Goal: Check status: Check status

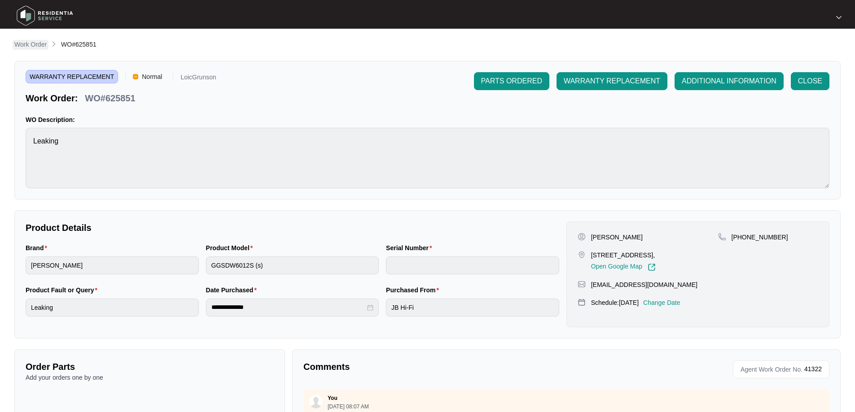
click at [35, 44] on p "Work Order" at bounding box center [30, 44] width 32 height 9
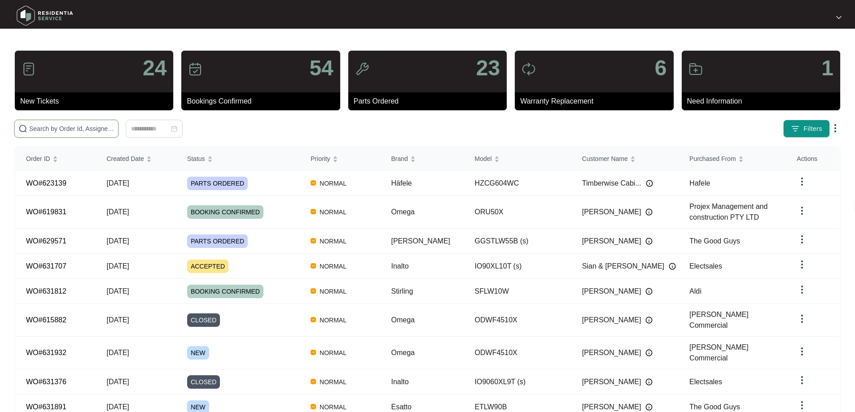
click at [114, 131] on input "text" at bounding box center [71, 129] width 85 height 10
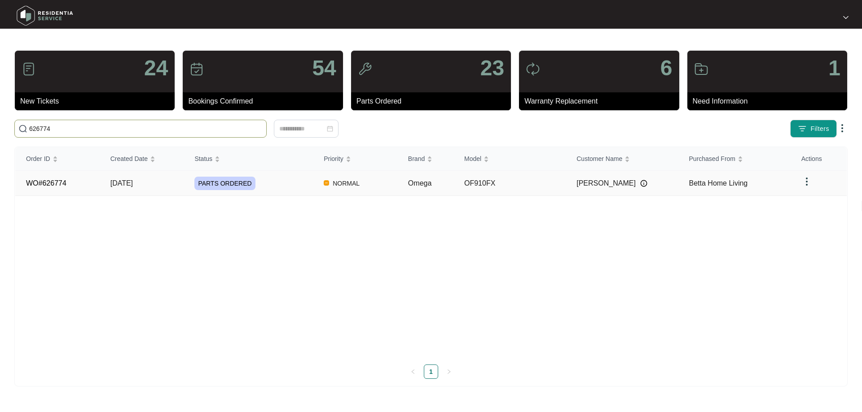
type input "626774"
click at [290, 184] on div "PARTS ORDERED" at bounding box center [253, 183] width 118 height 13
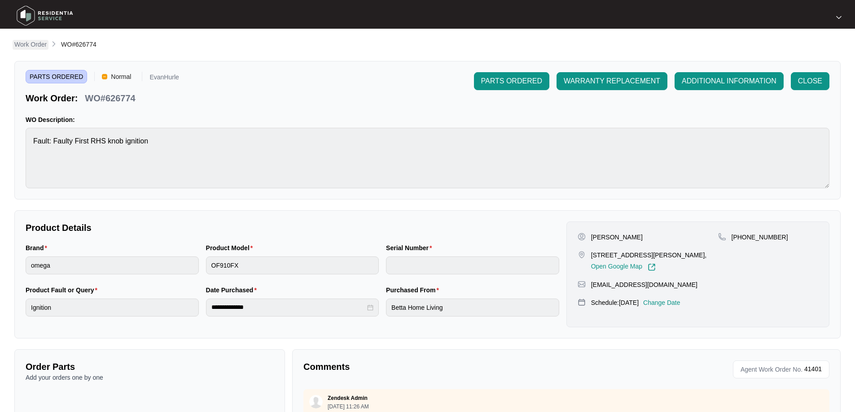
click at [37, 48] on p "Work Order" at bounding box center [30, 44] width 32 height 9
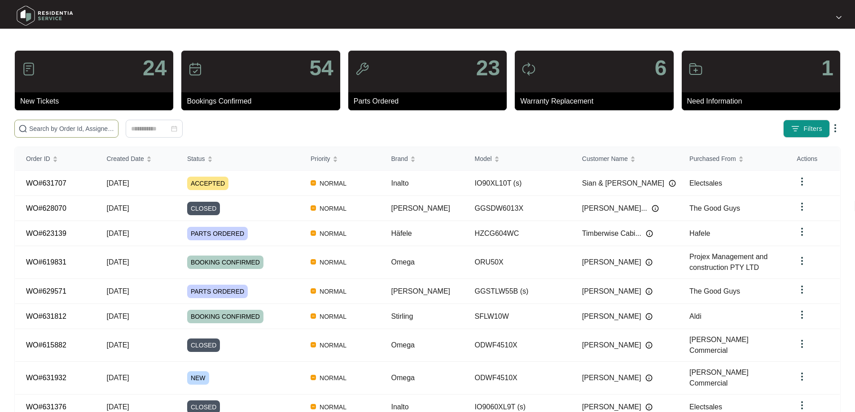
click at [89, 126] on input "text" at bounding box center [71, 129] width 85 height 10
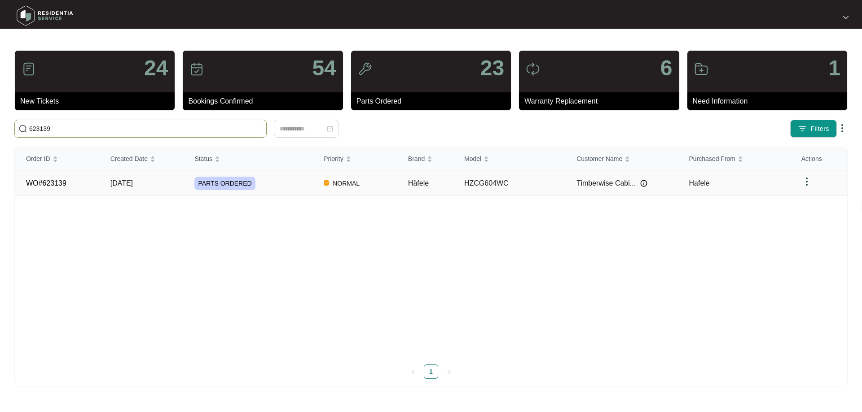
type input "623139"
click at [280, 186] on div "PARTS ORDERED" at bounding box center [253, 183] width 118 height 13
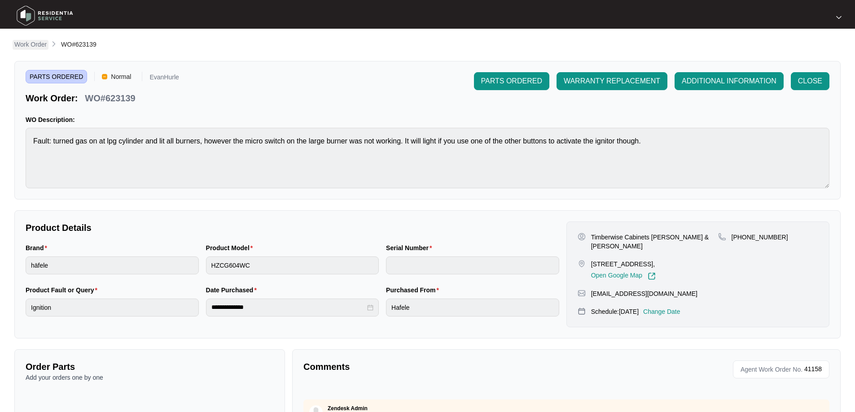
click at [38, 41] on p "Work Order" at bounding box center [30, 44] width 32 height 9
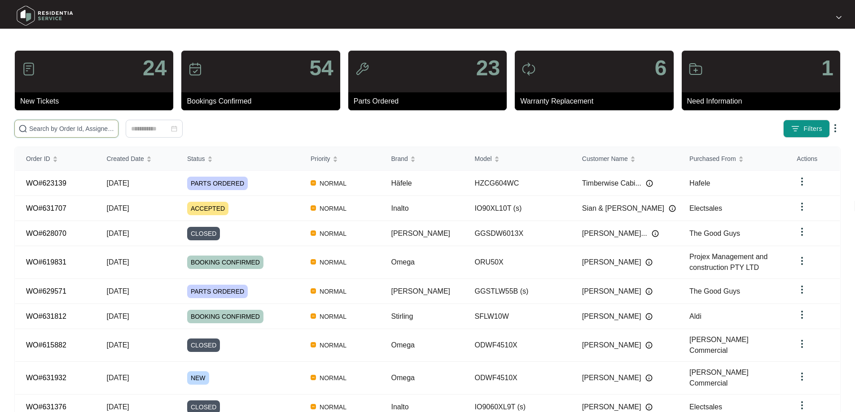
drag, startPoint x: 96, startPoint y: 130, endPoint x: 104, endPoint y: 128, distance: 8.0
click at [98, 130] on input "text" at bounding box center [71, 129] width 85 height 10
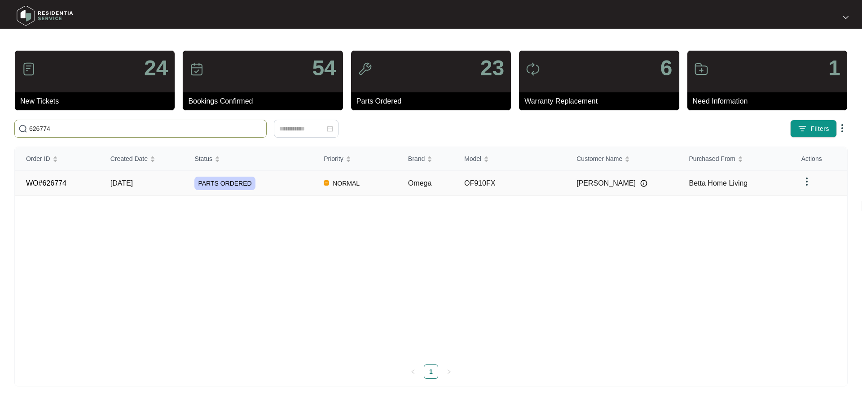
type input "626774"
click at [298, 186] on div "PARTS ORDERED" at bounding box center [253, 183] width 118 height 13
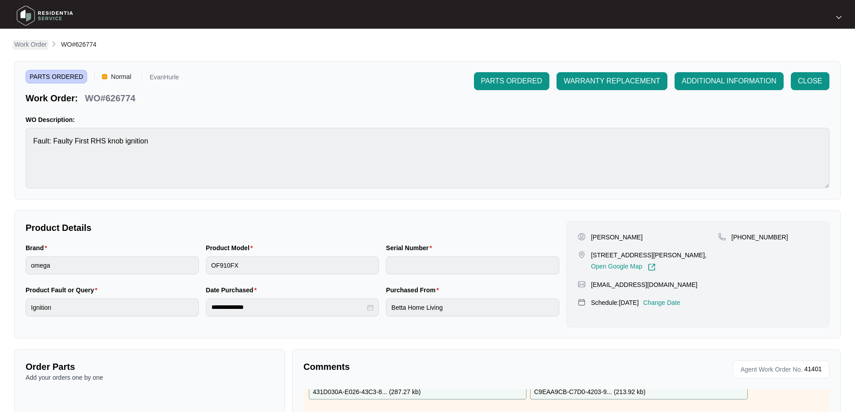
click at [38, 44] on p "Work Order" at bounding box center [30, 44] width 32 height 9
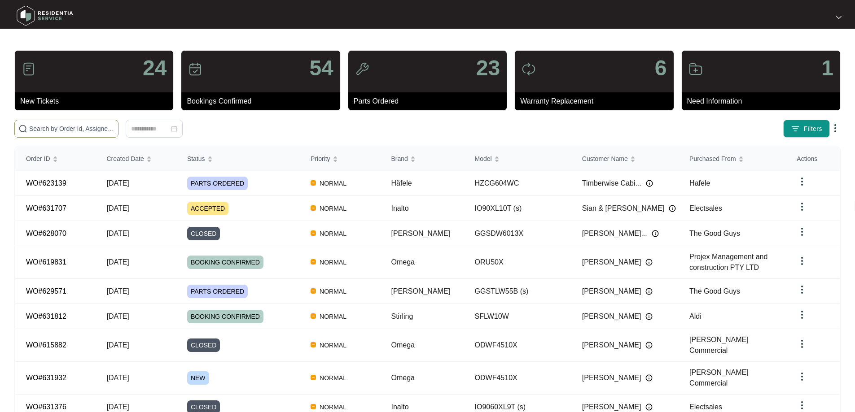
click at [102, 128] on input "text" at bounding box center [71, 129] width 85 height 10
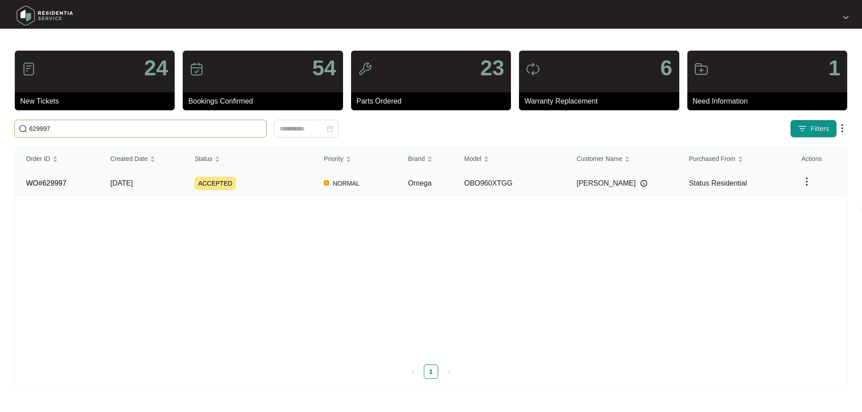
type input "629997"
click at [294, 185] on div "ACCEPTED" at bounding box center [253, 183] width 118 height 13
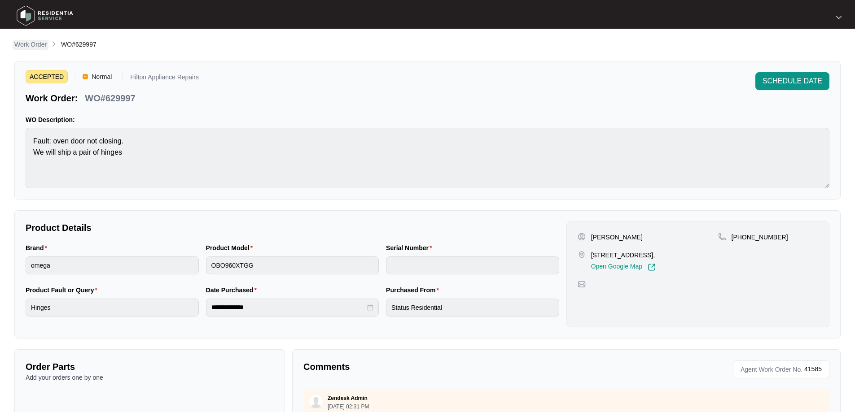
click at [37, 40] on p "Work Order" at bounding box center [30, 44] width 32 height 9
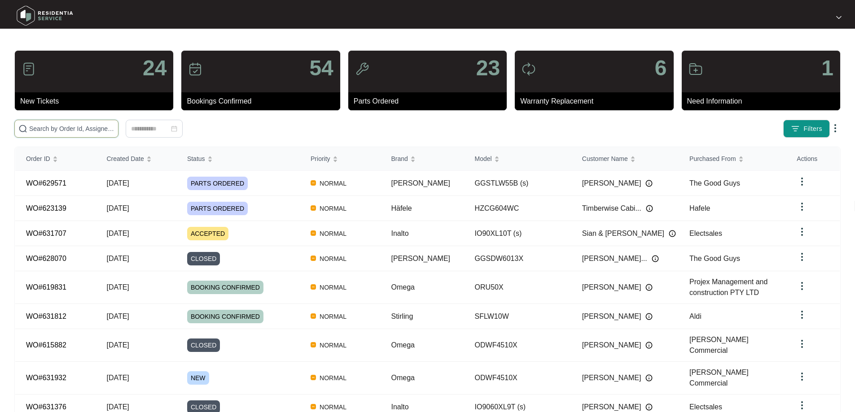
click at [114, 133] on input "text" at bounding box center [71, 129] width 85 height 10
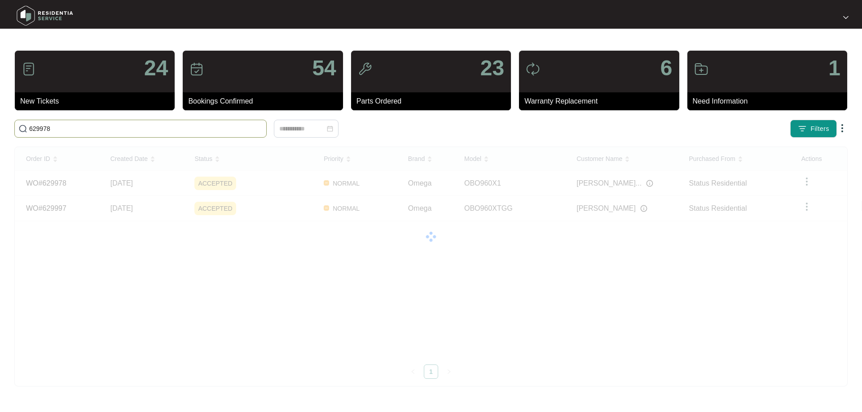
type input "629978"
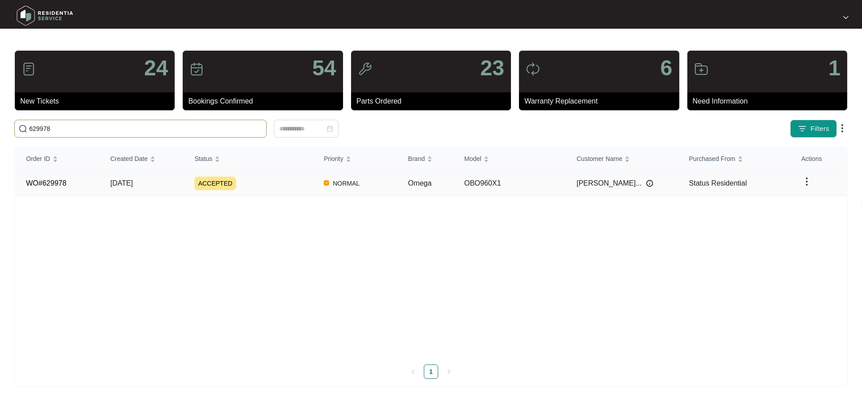
click at [293, 187] on div "ACCEPTED" at bounding box center [253, 183] width 118 height 13
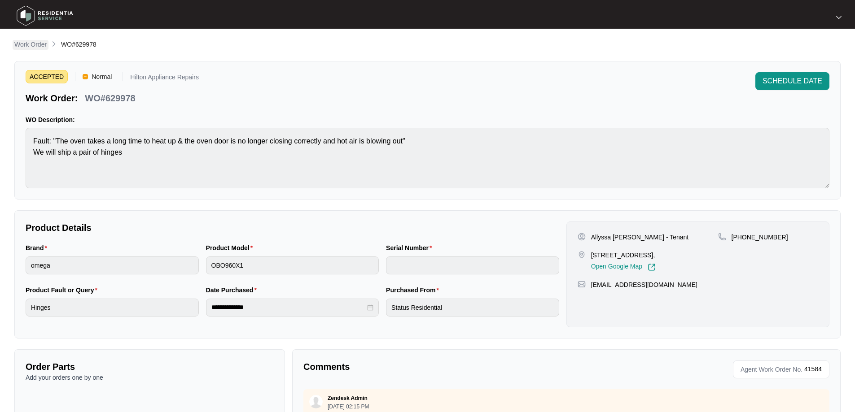
click at [30, 42] on p "Work Order" at bounding box center [30, 44] width 32 height 9
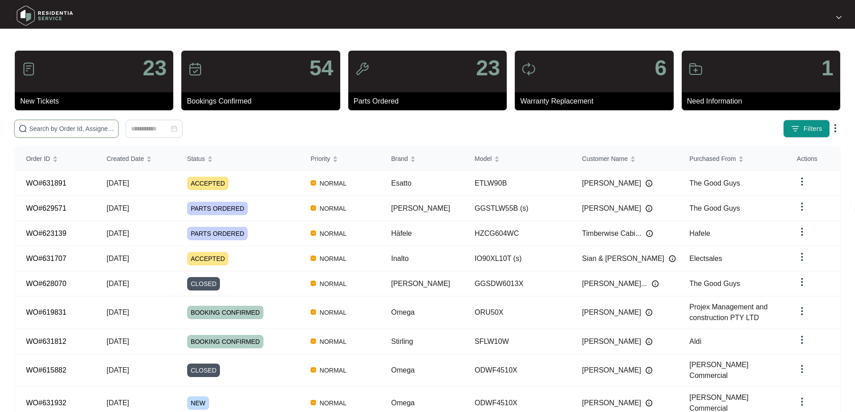
click at [76, 128] on input "text" at bounding box center [71, 129] width 85 height 10
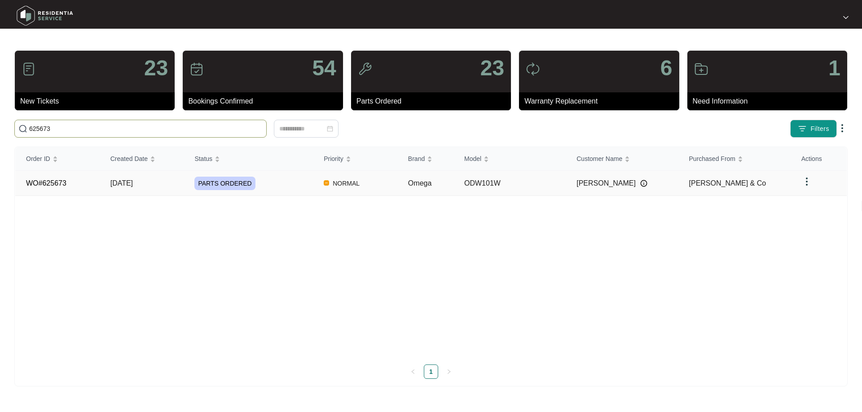
type input "625673"
click at [284, 183] on div "PARTS ORDERED" at bounding box center [253, 183] width 118 height 13
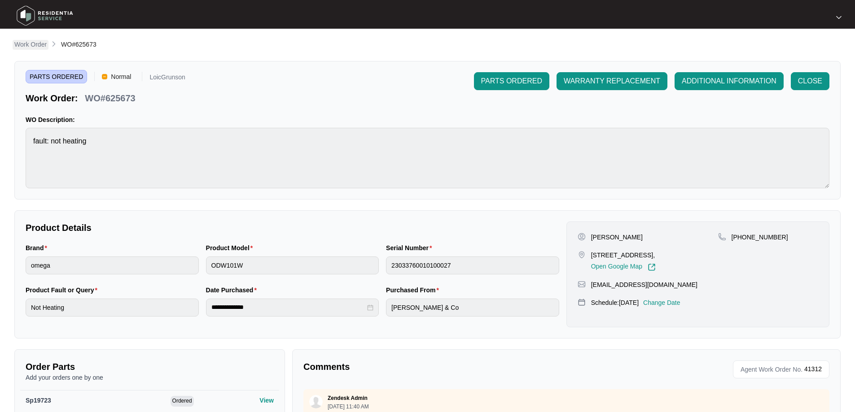
click at [20, 41] on p "Work Order" at bounding box center [30, 44] width 32 height 9
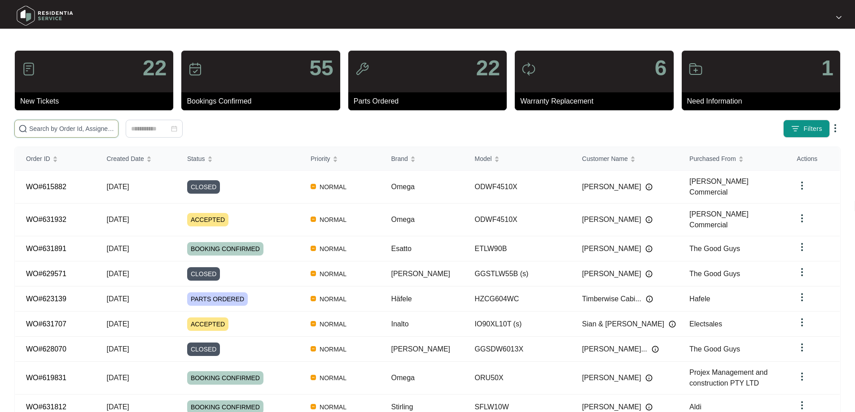
click at [114, 129] on input "text" at bounding box center [71, 129] width 85 height 10
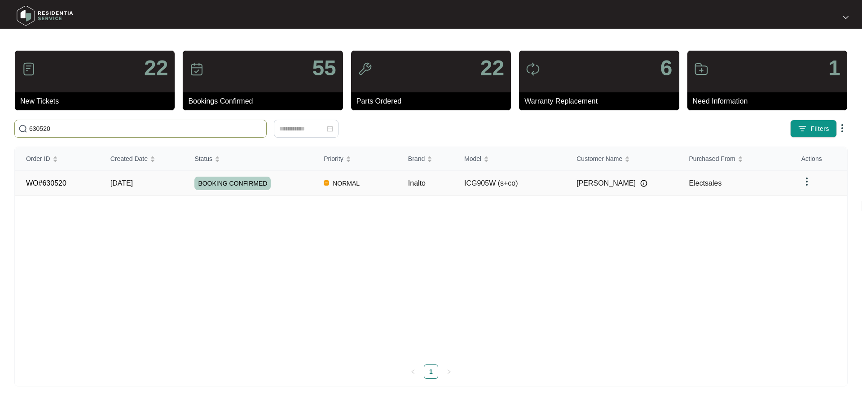
type input "630520"
click at [300, 184] on div "BOOKING CONFIRMED" at bounding box center [253, 183] width 118 height 13
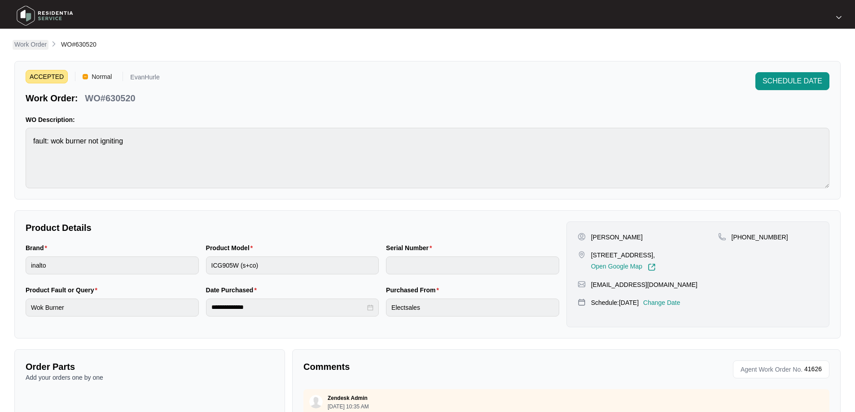
click at [28, 41] on p "Work Order" at bounding box center [30, 44] width 32 height 9
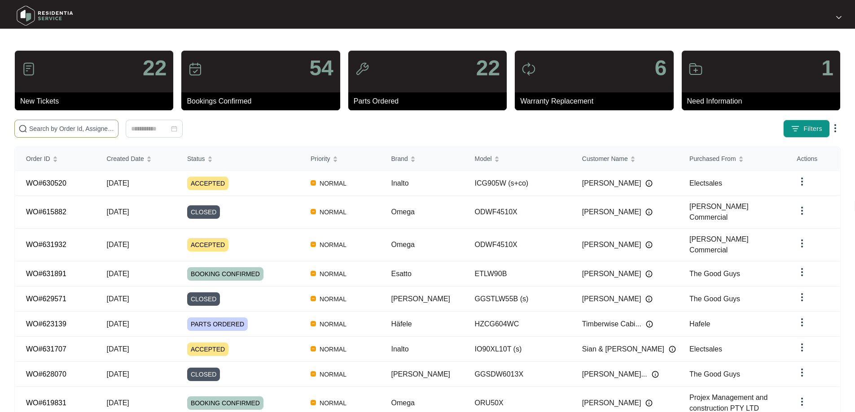
click at [114, 132] on input "text" at bounding box center [71, 129] width 85 height 10
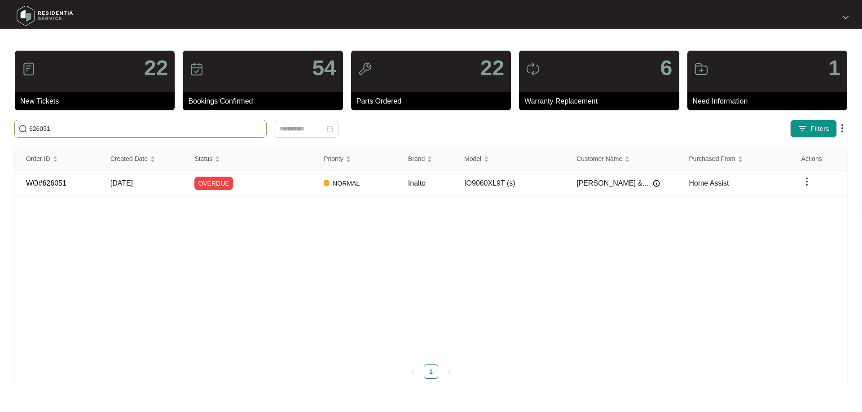
type input "626051"
click at [256, 179] on div "OVERDUE" at bounding box center [253, 183] width 118 height 13
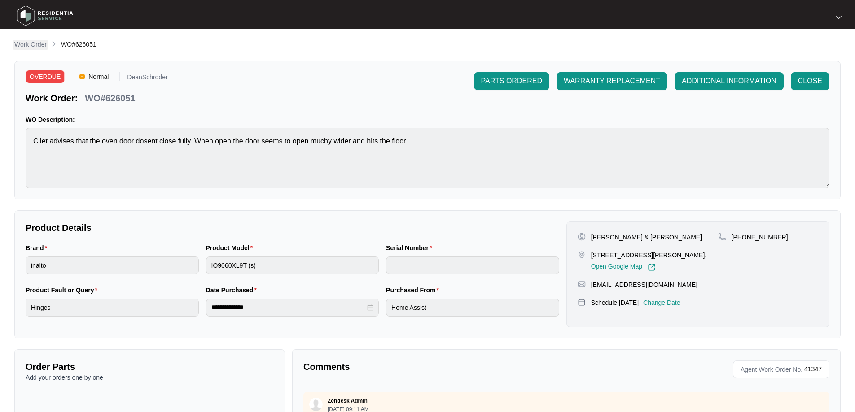
click at [40, 44] on p "Work Order" at bounding box center [30, 44] width 32 height 9
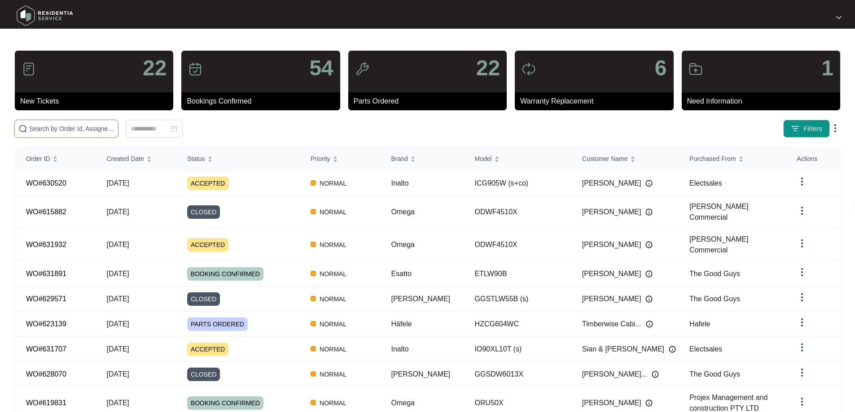
click at [104, 127] on input "text" at bounding box center [71, 129] width 85 height 10
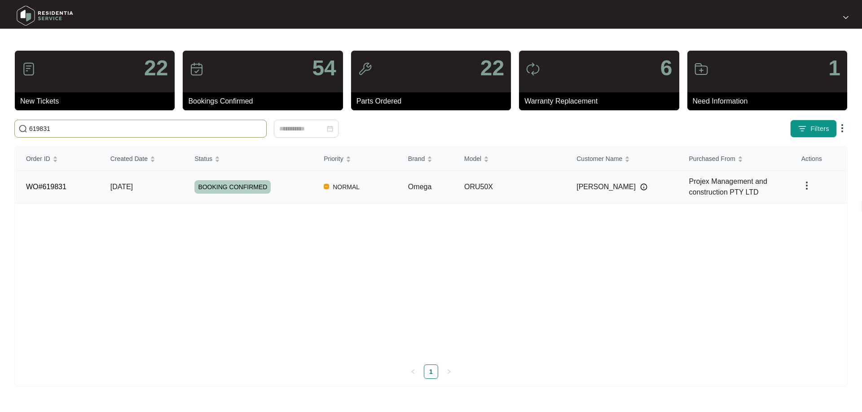
type input "619831"
click at [304, 184] on div "BOOKING CONFIRMED" at bounding box center [253, 186] width 118 height 13
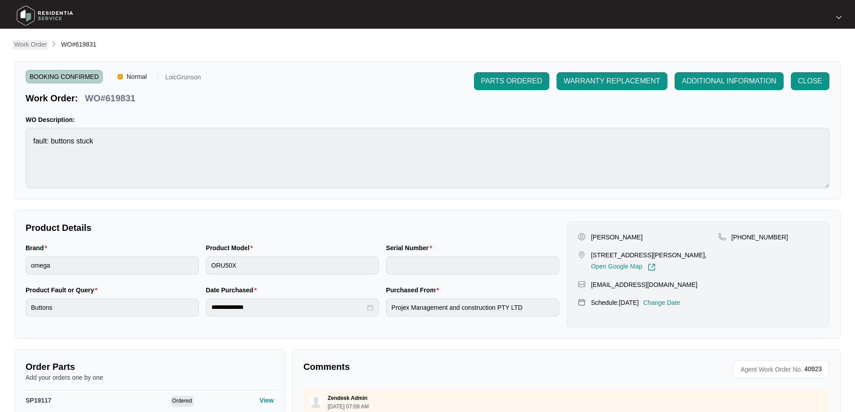
click at [26, 46] on p "Work Order" at bounding box center [30, 44] width 32 height 9
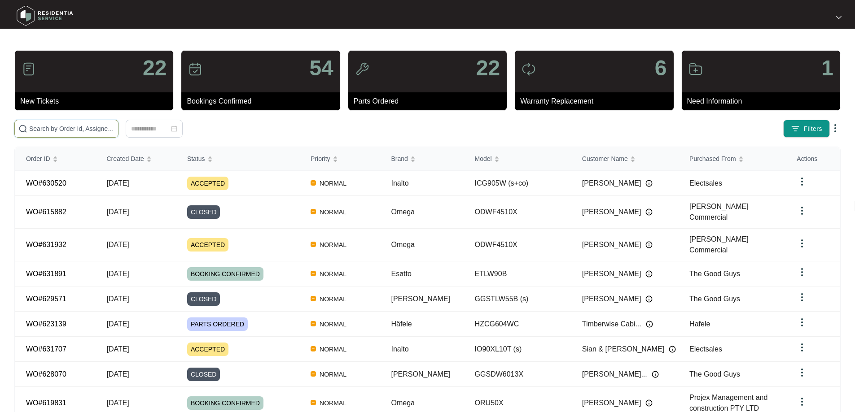
click at [114, 131] on input "text" at bounding box center [71, 129] width 85 height 10
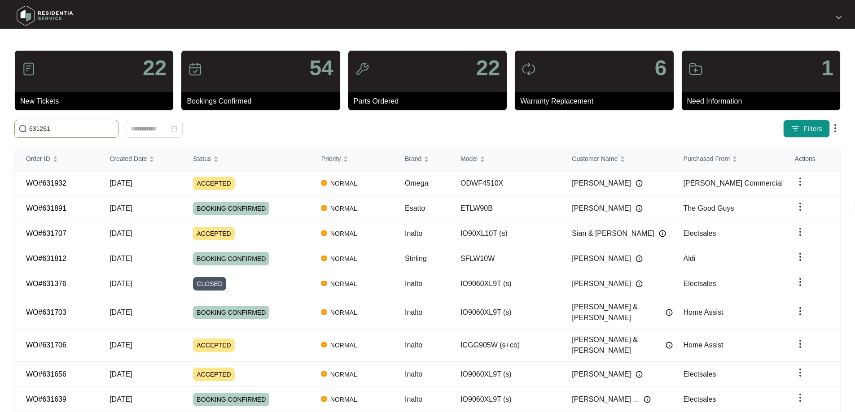
type input "631261"
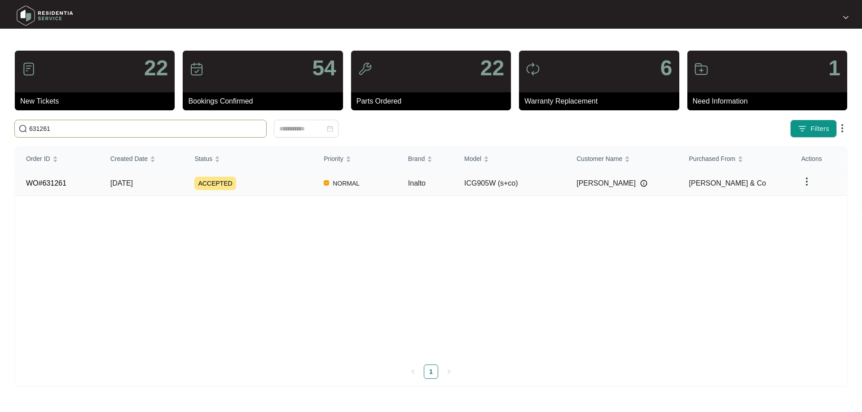
click at [269, 191] on td "ACCEPTED" at bounding box center [248, 183] width 129 height 25
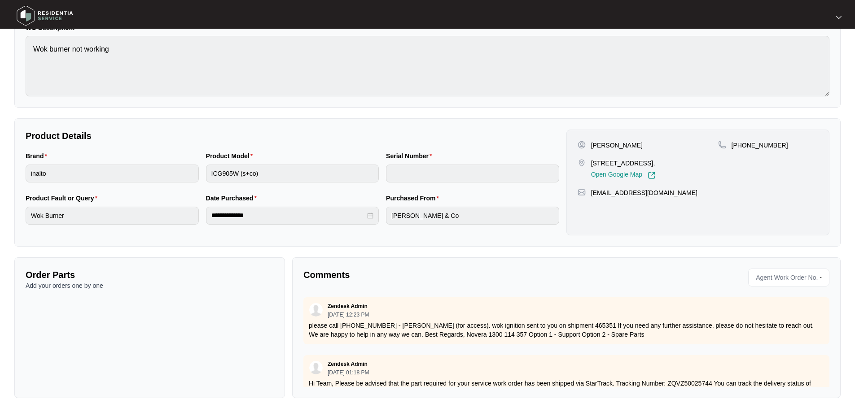
scroll to position [92, 0]
